Goal: Task Accomplishment & Management: Manage account settings

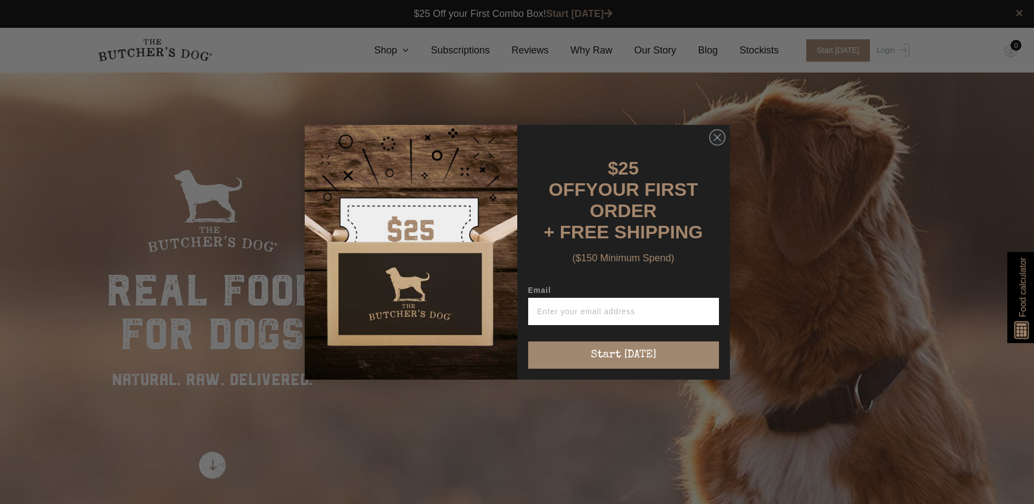
click at [895, 52] on div "Close dialog $25 OFF YOUR FIRST ORDER + FREE SHIPPING ($150 Minimum Spend) Emai…" at bounding box center [517, 252] width 1034 height 504
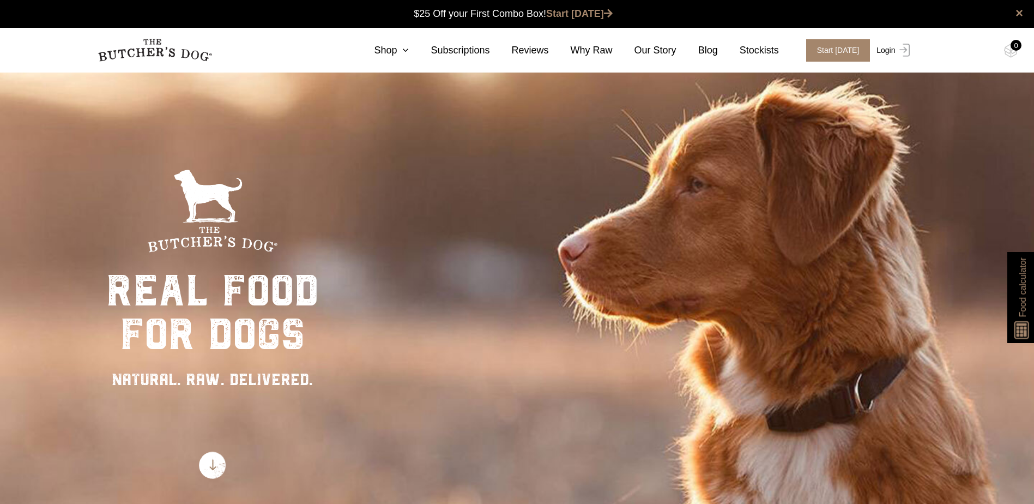
click at [891, 51] on link "Login" at bounding box center [891, 50] width 35 height 22
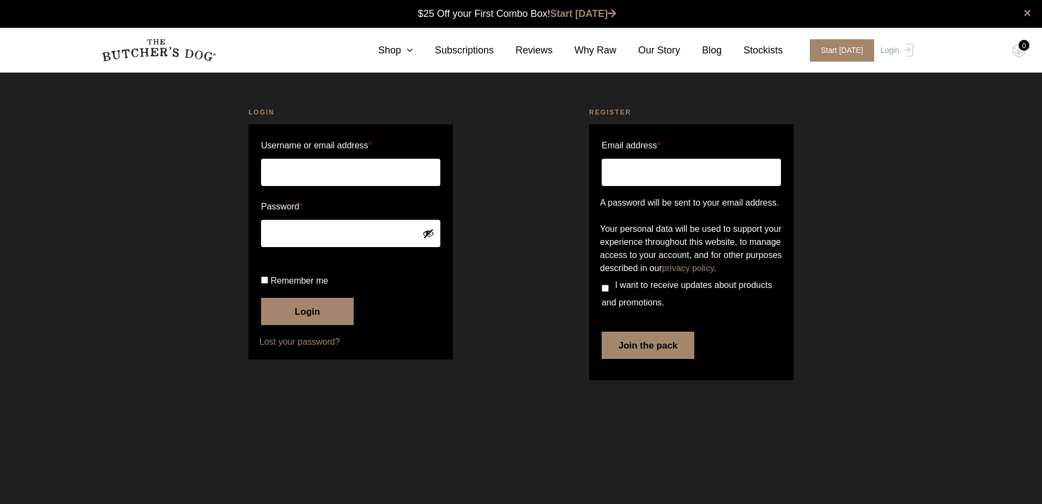
type input "jenni@apexarchaeology.com.au"
click at [266, 283] on input "Remember me" at bounding box center [264, 279] width 7 height 7
checkbox input "true"
click at [331, 325] on button "Login" at bounding box center [307, 311] width 93 height 27
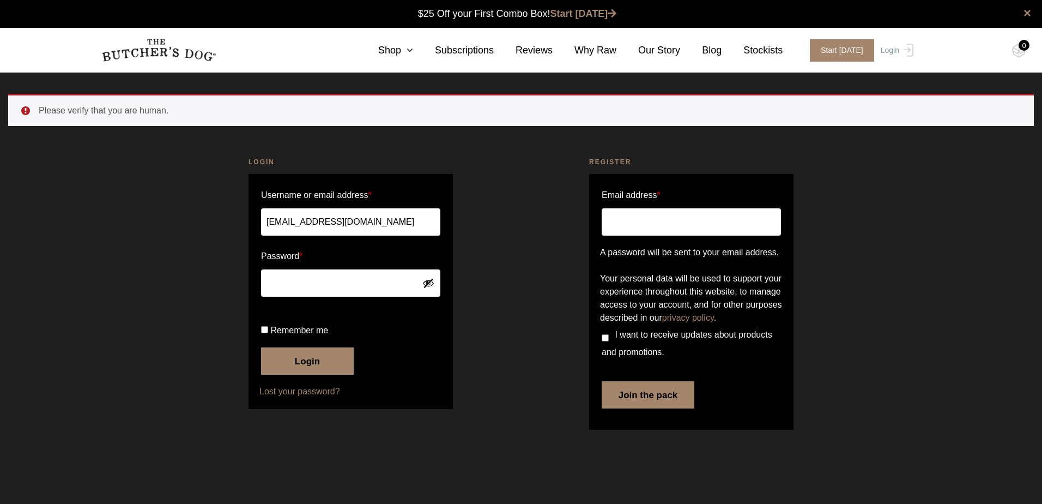
click at [261, 333] on input "Remember me" at bounding box center [264, 329] width 7 height 7
checkbox input "true"
click at [289, 374] on button "Login" at bounding box center [307, 360] width 93 height 27
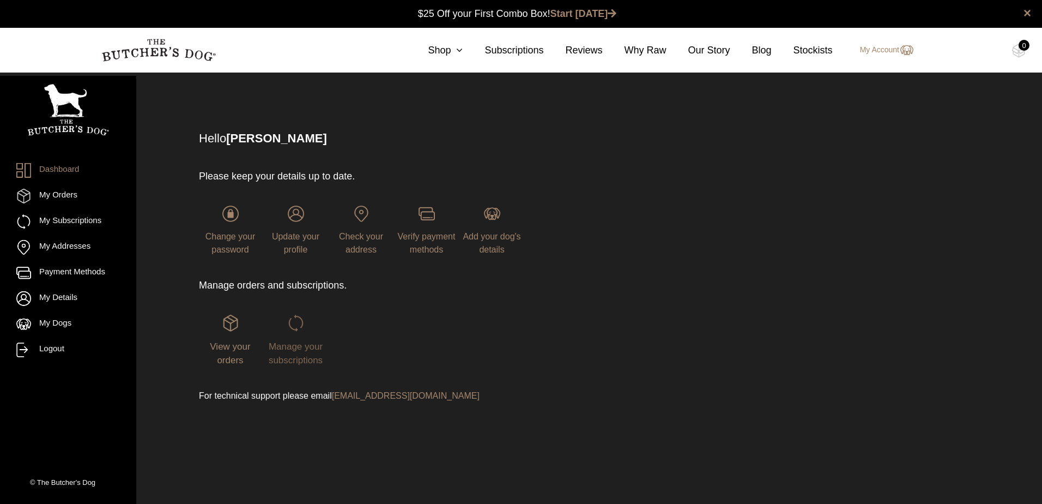
click at [308, 346] on span "Manage your subscriptions" at bounding box center [296, 353] width 54 height 25
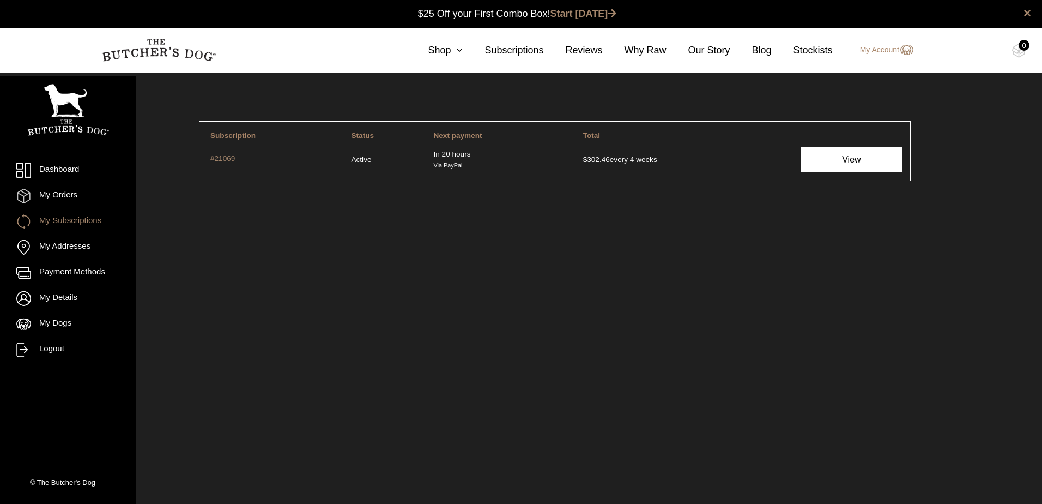
click at [838, 154] on link "View" at bounding box center [851, 159] width 100 height 25
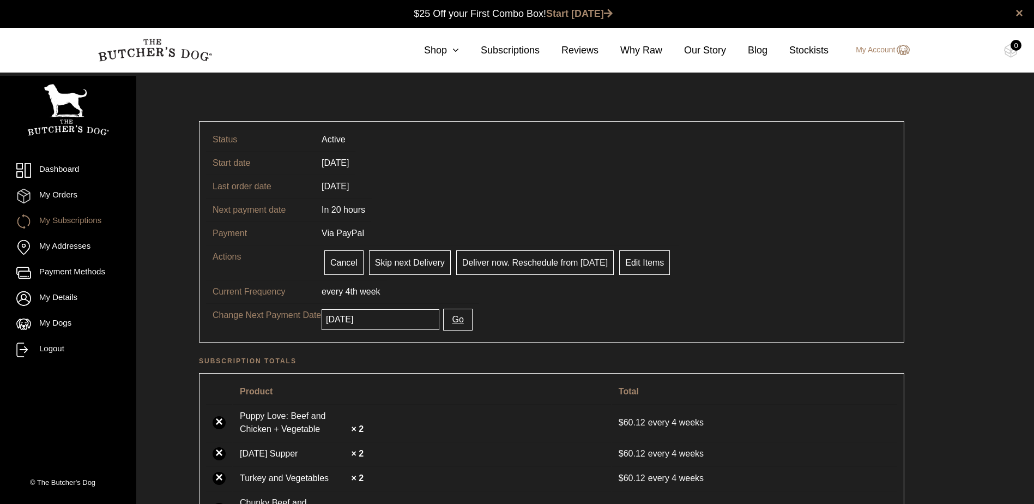
drag, startPoint x: 992, startPoint y: 408, endPoint x: 985, endPoint y: 413, distance: 8.9
